Goal: Obtain resource: Download file/media

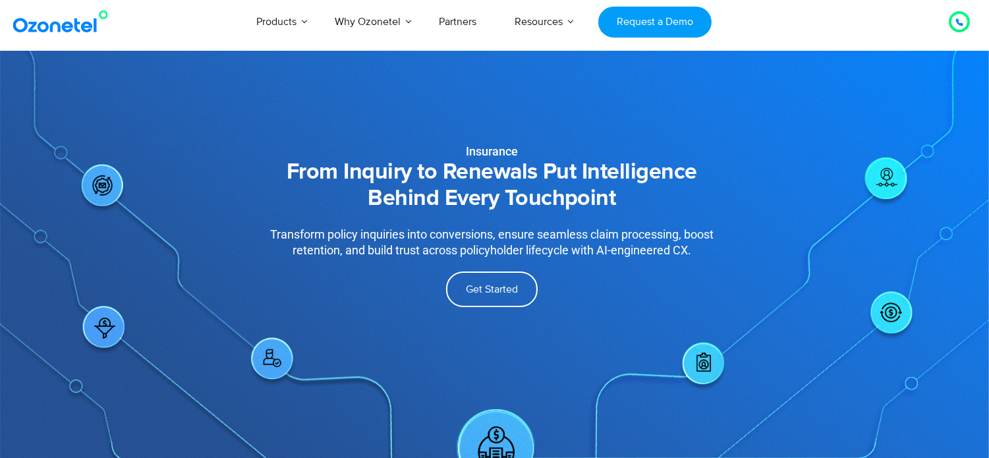
click at [517, 183] on h2 "From Inquiry to Renewals Put Intelligence Behind Every Touchpoint" at bounding box center [492, 185] width 548 height 53
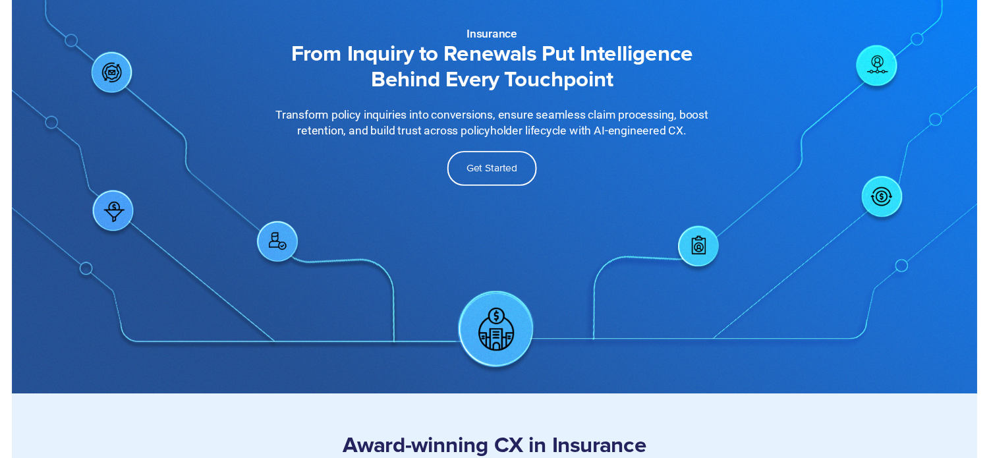
scroll to position [88, 0]
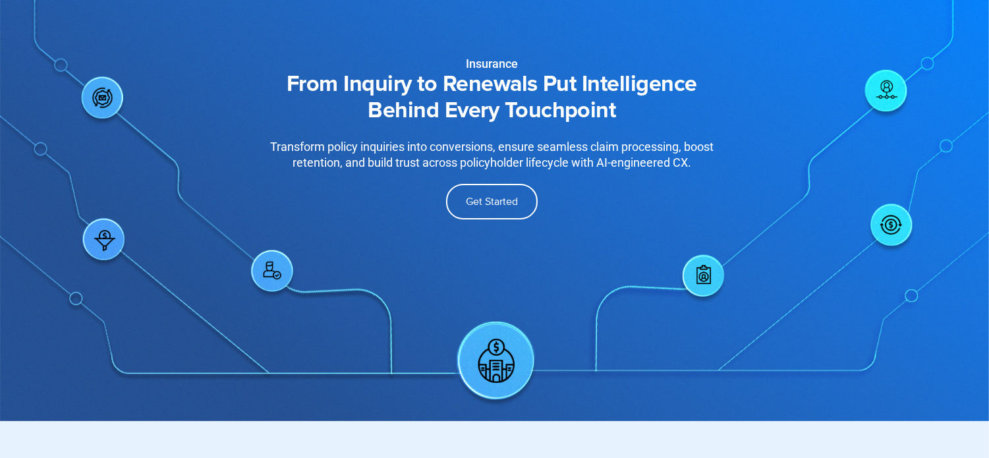
click at [492, 273] on div "Insurance From Inquiry to Renewals Put Intelligence Behind Every Touchpoint Tra…" at bounding box center [495, 192] width 844 height 458
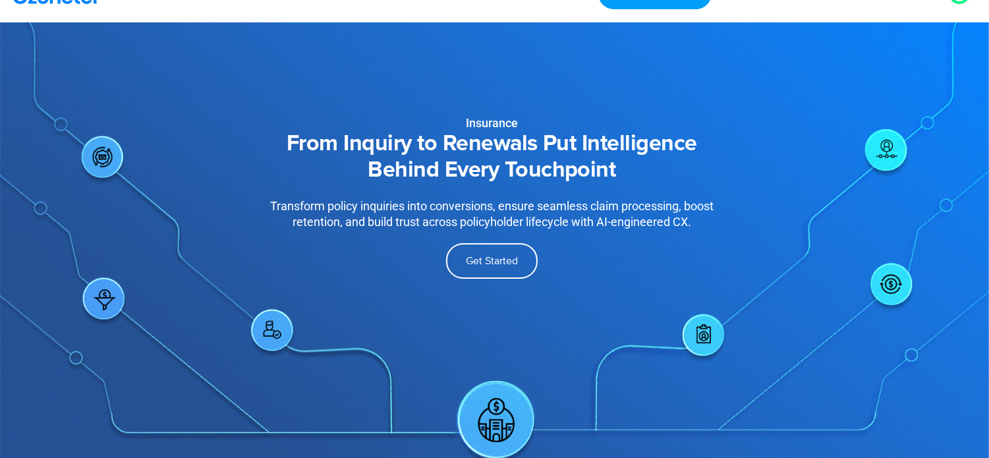
scroll to position [29, 0]
click at [798, 301] on div "Insurance From Inquiry to Renewals Put Intelligence Behind Every Touchpoint Tra…" at bounding box center [495, 251] width 844 height 458
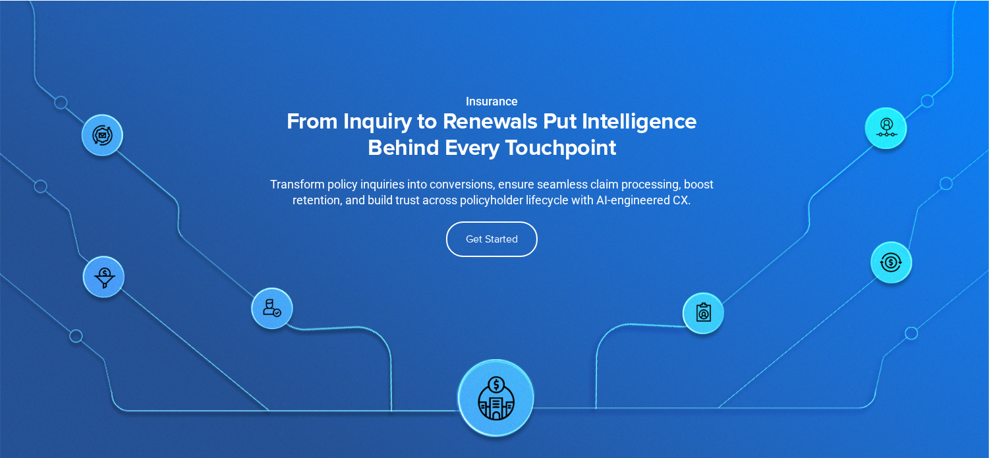
scroll to position [65, 0]
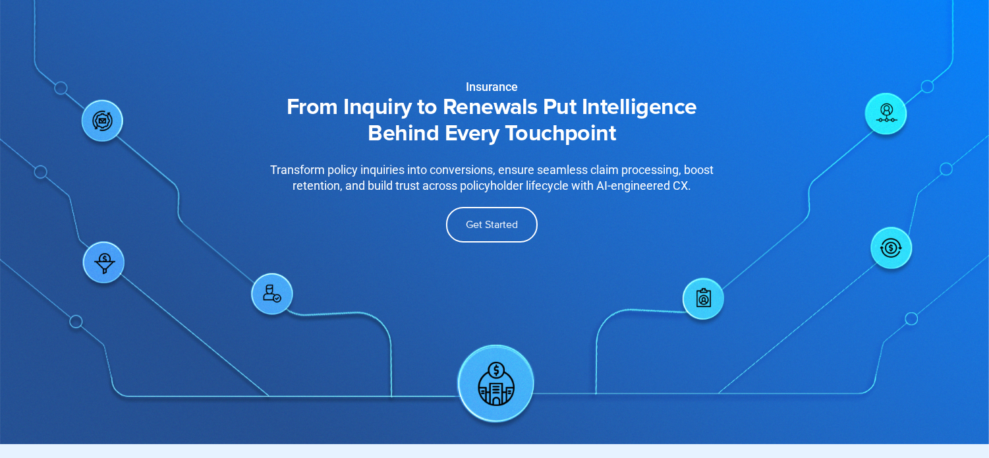
click at [593, 221] on div "Get Started" at bounding box center [492, 225] width 548 height 36
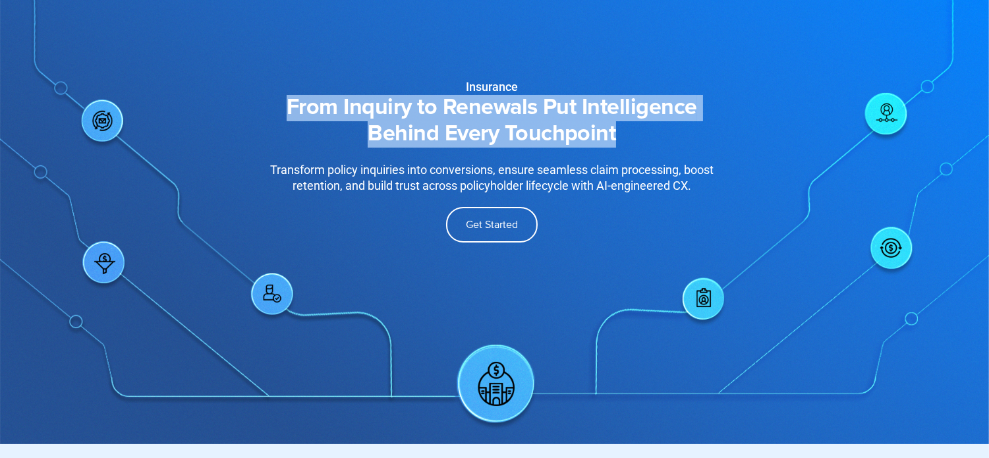
drag, startPoint x: 287, startPoint y: 105, endPoint x: 630, endPoint y: 134, distance: 344.5
click at [630, 134] on h2 "From Inquiry to Renewals Put Intelligence Behind Every Touchpoint" at bounding box center [492, 121] width 548 height 53
copy h2 "From Inquiry to Renewals Put Intelligence Behind Every Touchpoint"
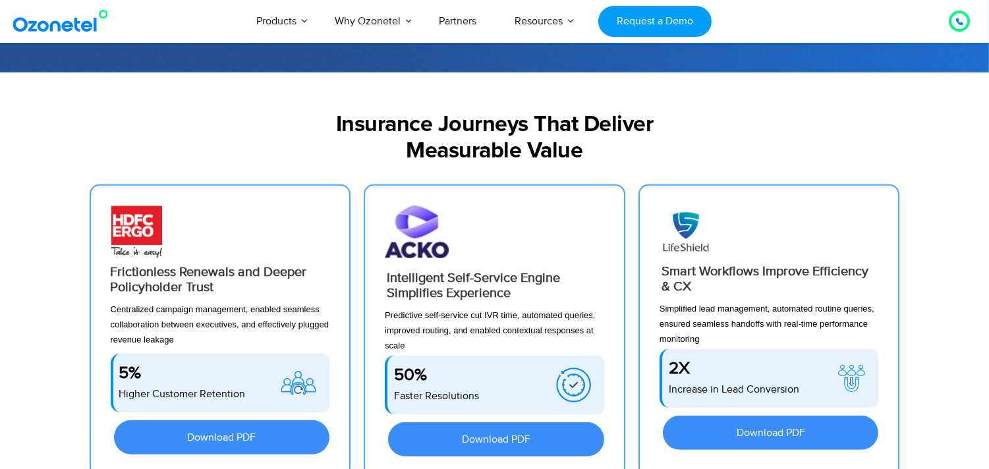
scroll to position [944, 0]
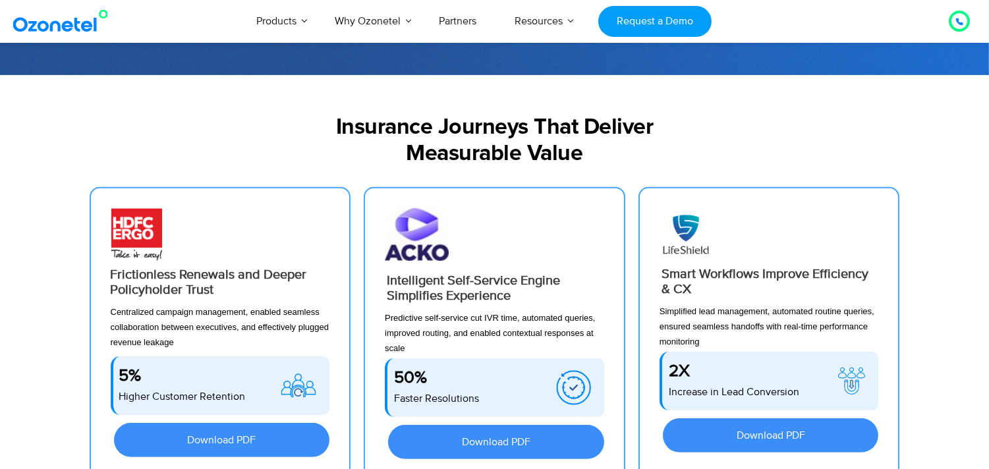
drag, startPoint x: 331, startPoint y: 121, endPoint x: 623, endPoint y: 157, distance: 294.1
click at [623, 157] on h2 "Insurance Journeys That Deliver Measurable Value" at bounding box center [495, 141] width 811 height 53
copy h2 "Insurance Journeys That Deliver Measurable Value"
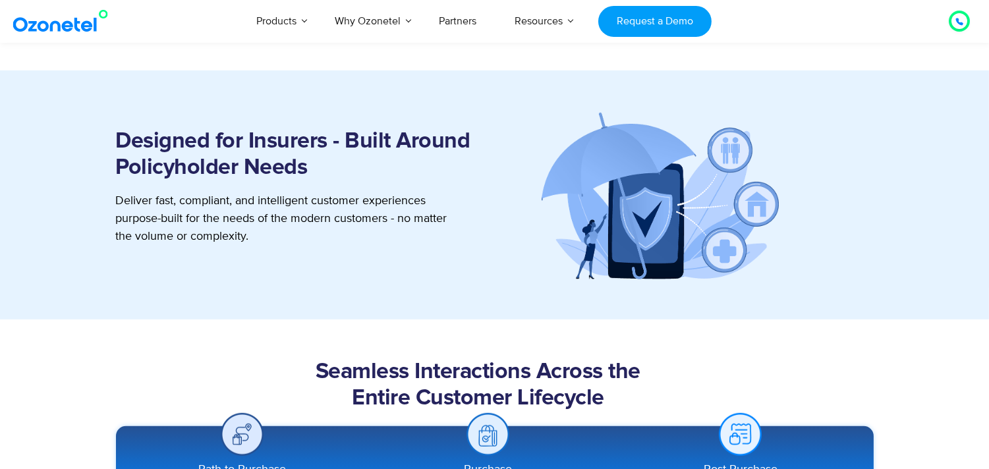
scroll to position [1412, 0]
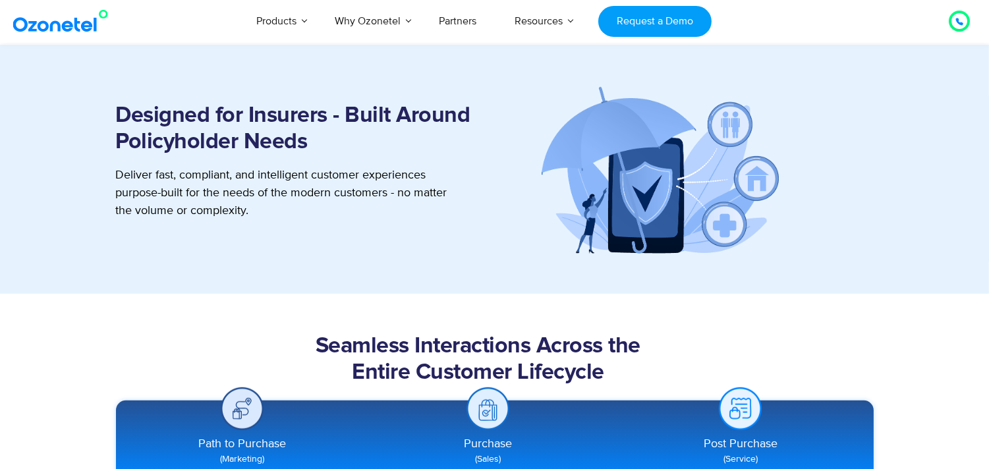
drag, startPoint x: 117, startPoint y: 110, endPoint x: 340, endPoint y: 143, distance: 225.2
click at [340, 143] on h2 "Designed for Insurers - Built Around Policyholder Needs" at bounding box center [305, 129] width 379 height 53
copy h2 "Designed for Insurers - Built Around Policyholder Needs"
click at [275, 206] on p "Deliver fast, compliant, and intelligent customer experiences purpose-built for…" at bounding box center [286, 193] width 341 height 53
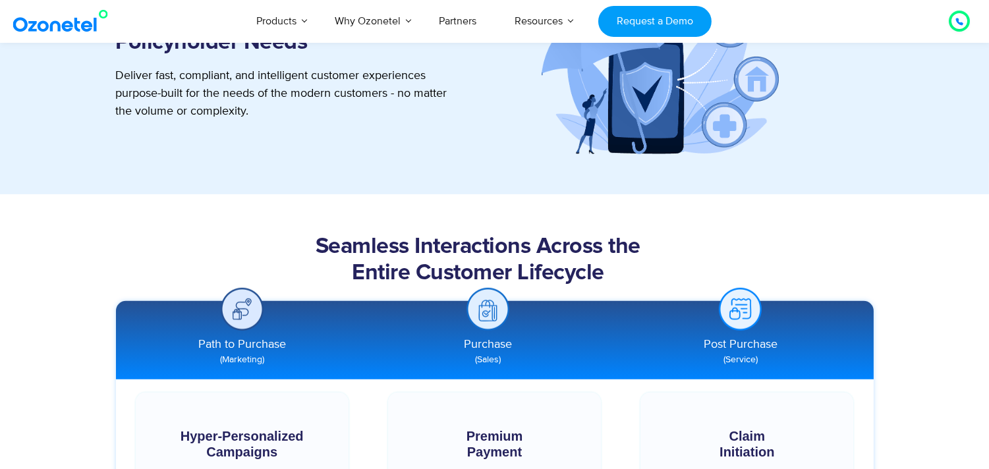
scroll to position [1053, 0]
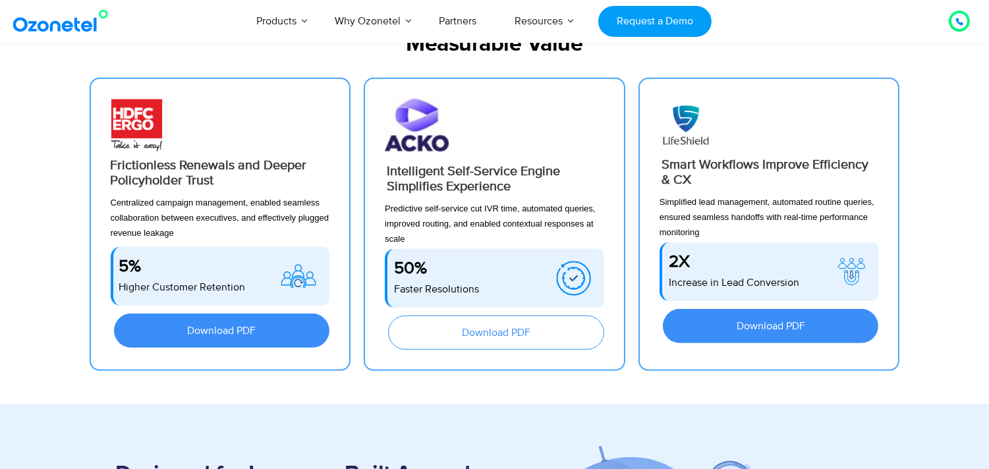
click at [539, 344] on link "Download PDF" at bounding box center [496, 333] width 216 height 34
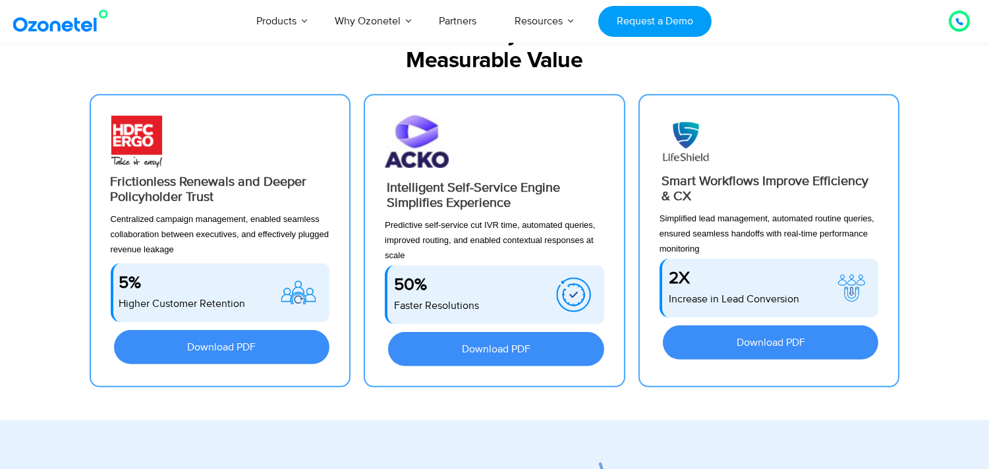
scroll to position [1058, 0]
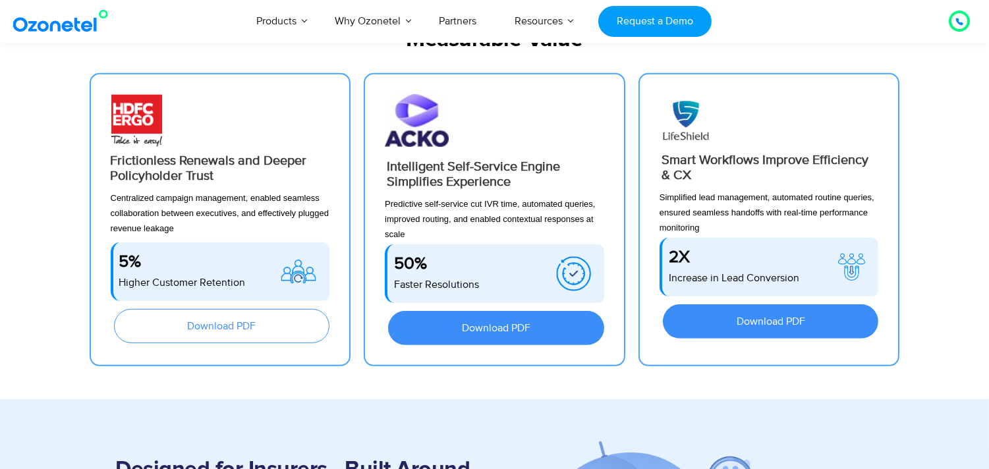
click at [248, 328] on span "Download PDF" at bounding box center [221, 326] width 69 height 11
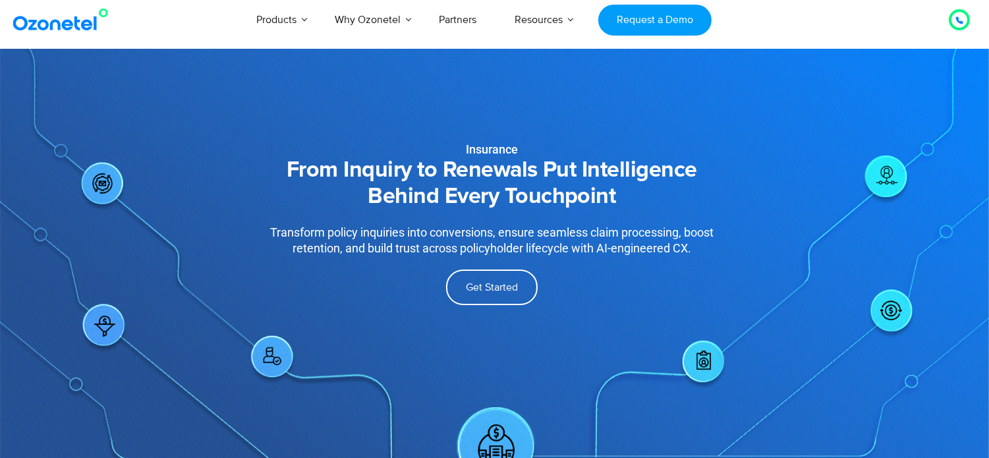
scroll to position [0, 0]
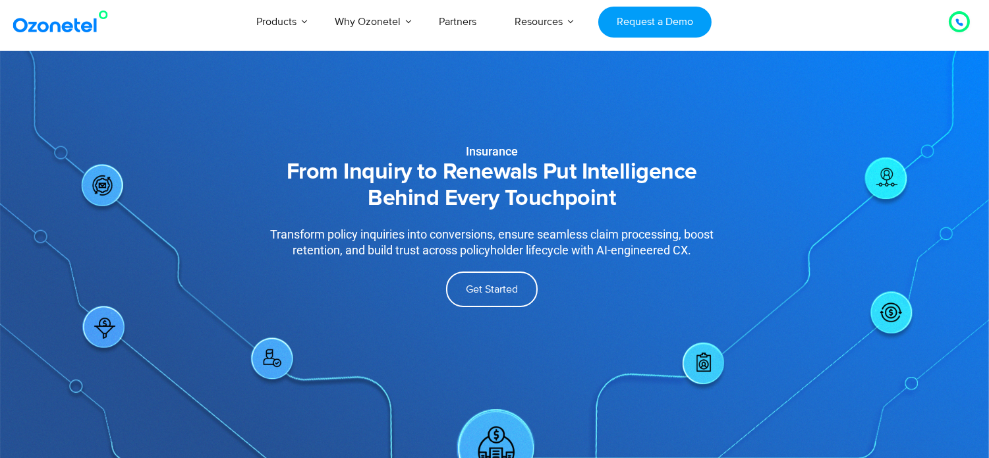
click at [370, 188] on h2 "From Inquiry to Renewals Put Intelligence Behind Every Touchpoint" at bounding box center [492, 185] width 548 height 53
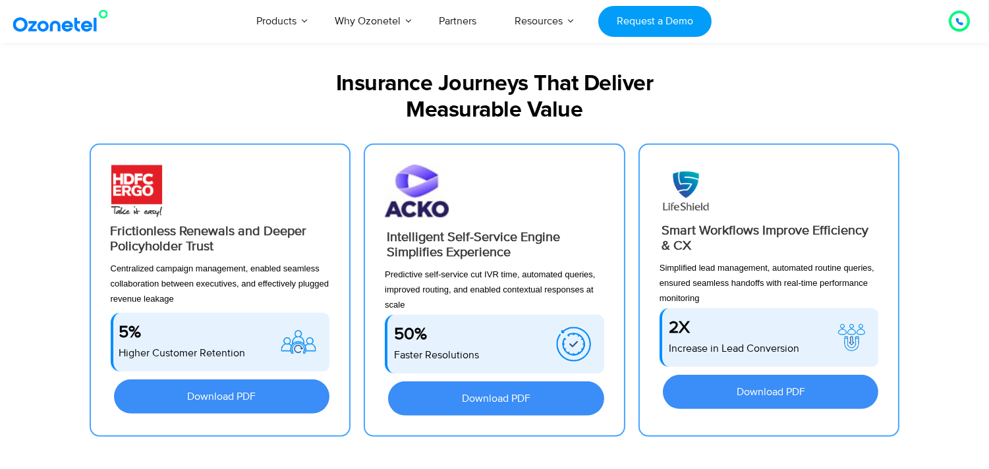
scroll to position [952, 0]
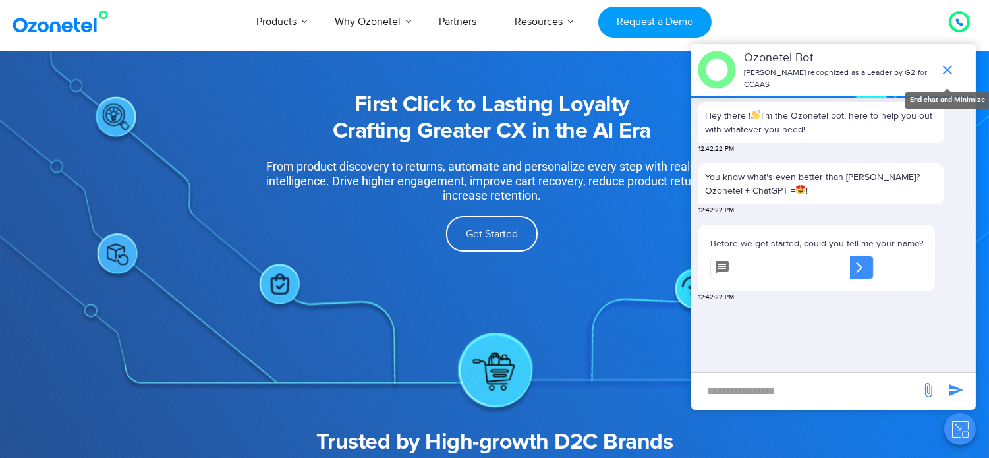
click at [940, 74] on span "end chat or minimize" at bounding box center [947, 70] width 26 height 26
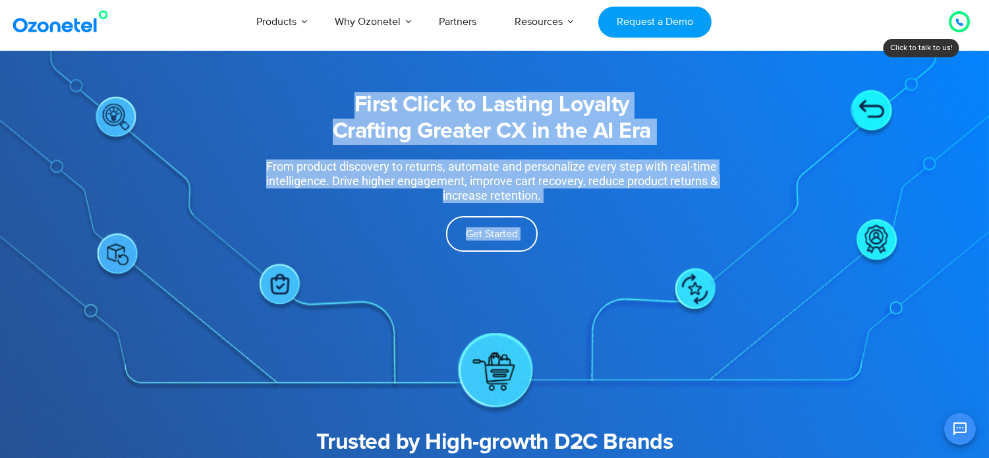
scroll to position [0, 65]
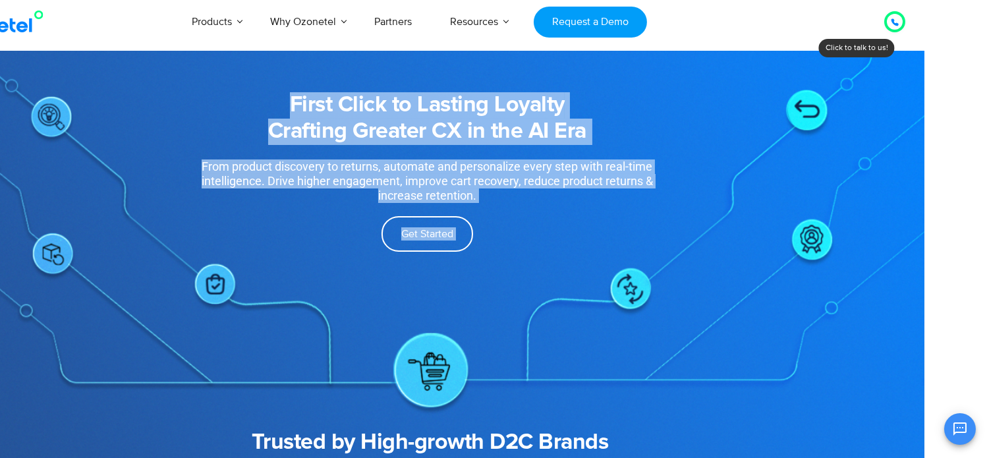
drag, startPoint x: 989, startPoint y: 38, endPoint x: 996, endPoint y: 74, distance: 37.1
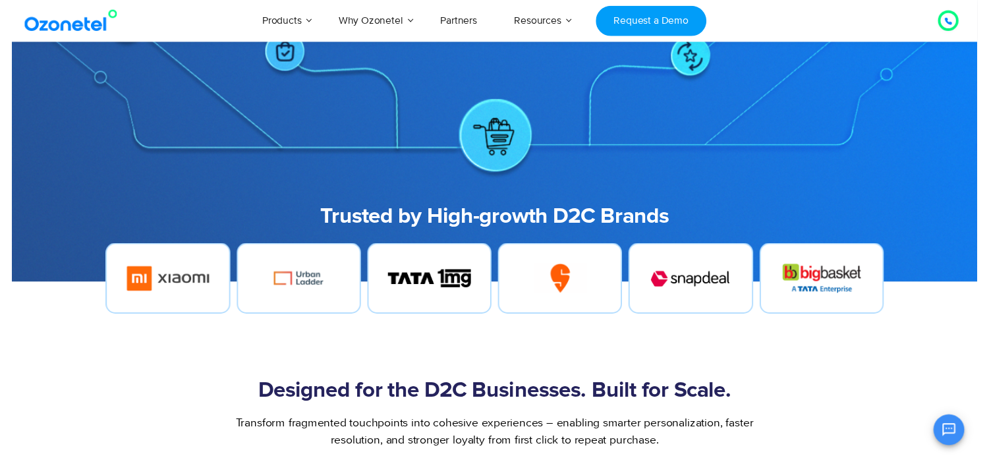
scroll to position [0, 0]
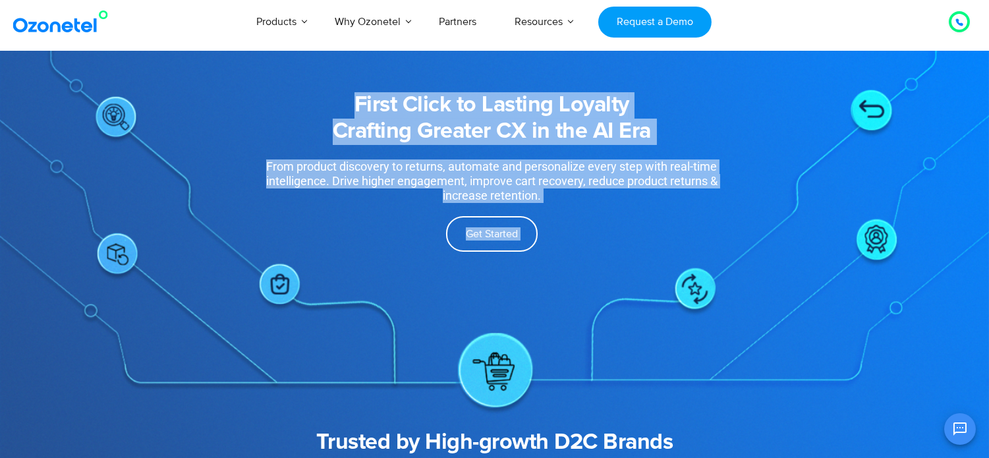
click at [604, 183] on div "From product discovery to returns, automate and personalize every step with rea…" at bounding box center [492, 180] width 482 height 43
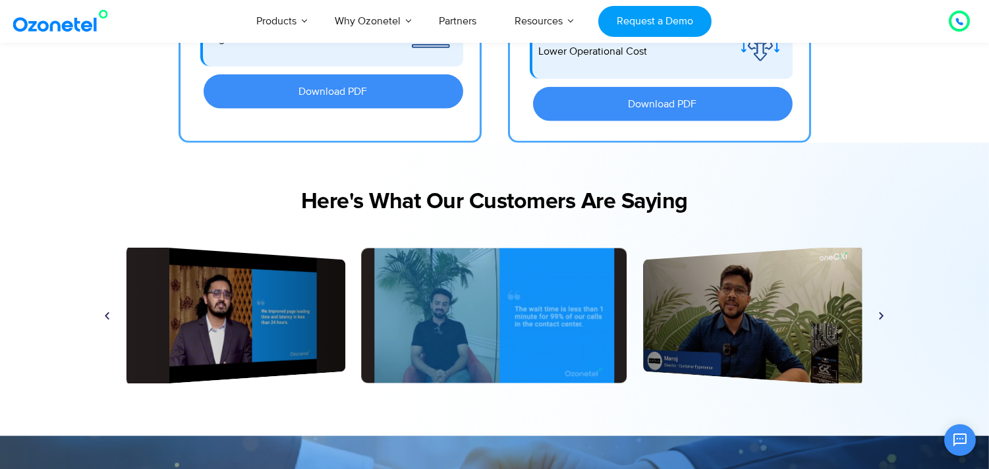
scroll to position [2996, 0]
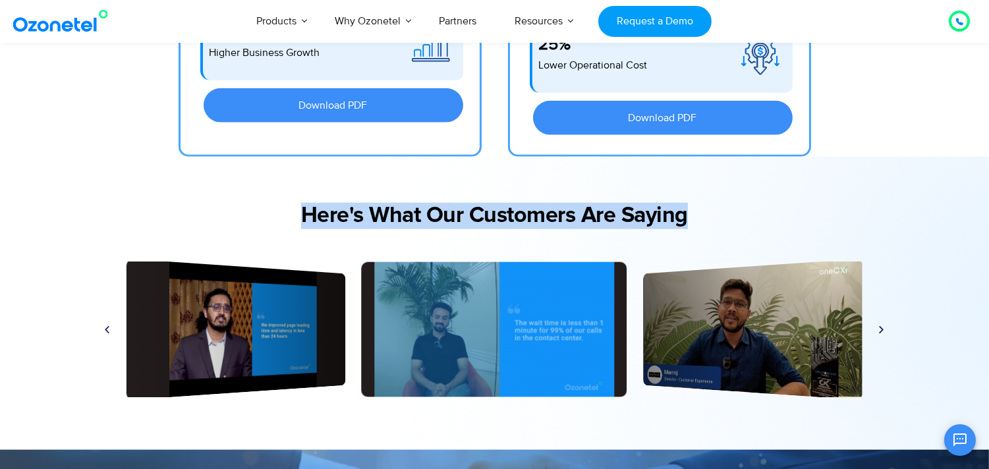
drag, startPoint x: 303, startPoint y: 209, endPoint x: 712, endPoint y: 203, distance: 408.6
click at [712, 203] on h2 "Here's What Our Customers Are Saying" at bounding box center [494, 216] width 797 height 26
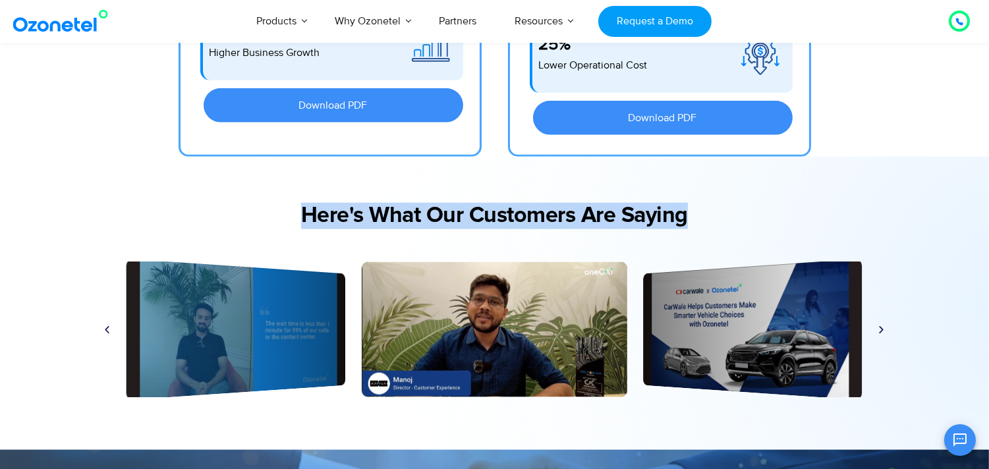
drag, startPoint x: 306, startPoint y: 206, endPoint x: 683, endPoint y: 206, distance: 376.3
click at [683, 206] on h2 "Here's What Our Customers Are Saying" at bounding box center [494, 216] width 797 height 26
copy h2 "Here's What Our Customers Are Saying"
click at [359, 205] on h2 "Here's What Our Customers Are Saying" at bounding box center [494, 216] width 797 height 26
drag, startPoint x: 305, startPoint y: 206, endPoint x: 687, endPoint y: 220, distance: 381.8
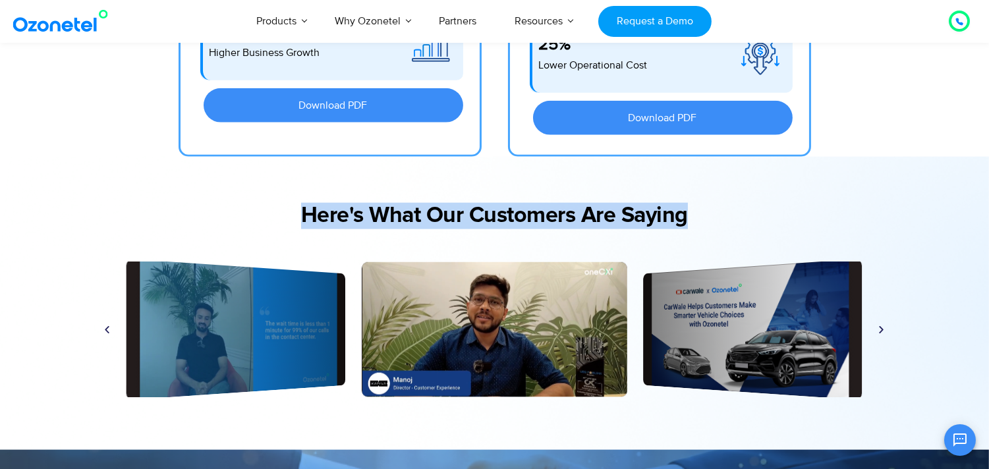
click at [687, 220] on h2 "Here's What Our Customers Are Saying" at bounding box center [494, 216] width 797 height 26
copy h2 "Here's What Our Customers Are Saying"
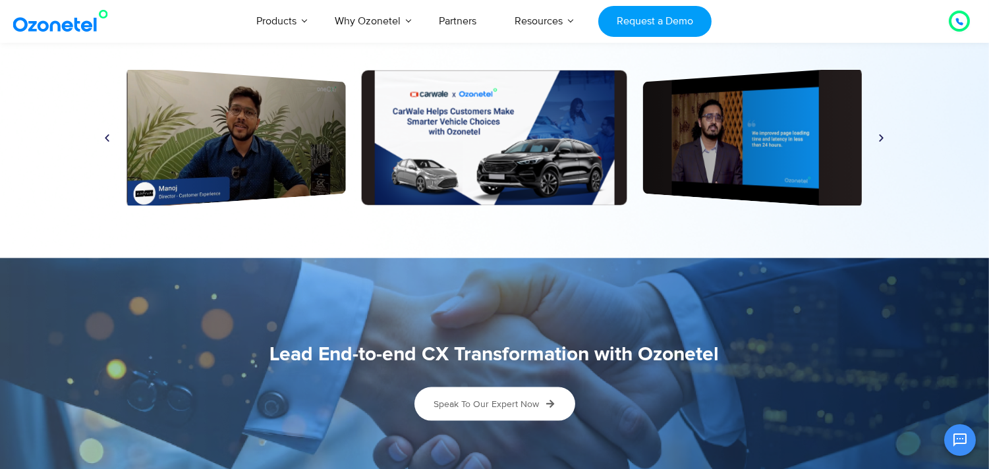
scroll to position [3224, 0]
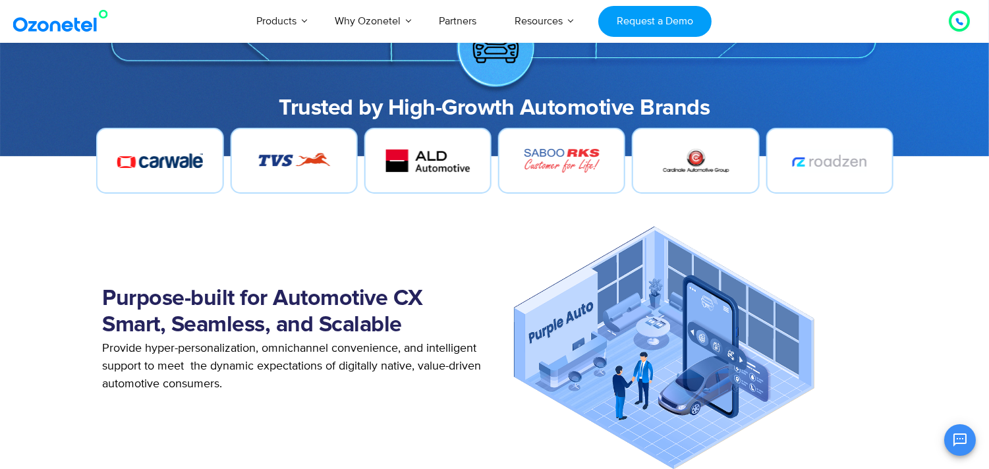
scroll to position [332, 0]
